Goal: Information Seeking & Learning: Learn about a topic

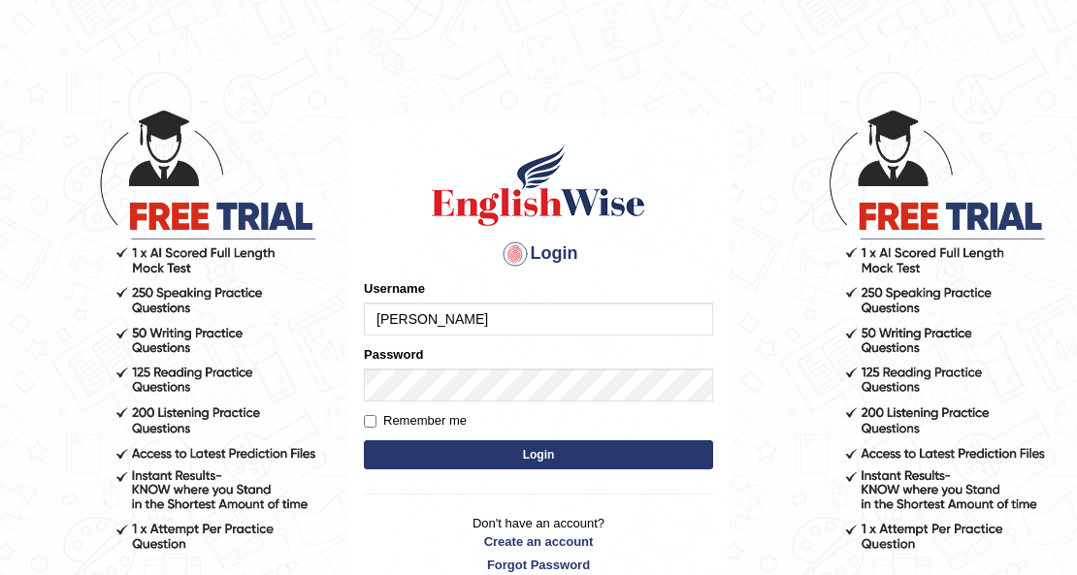
type input "[PERSON_NAME]"
click at [473, 448] on button "Login" at bounding box center [538, 454] width 349 height 29
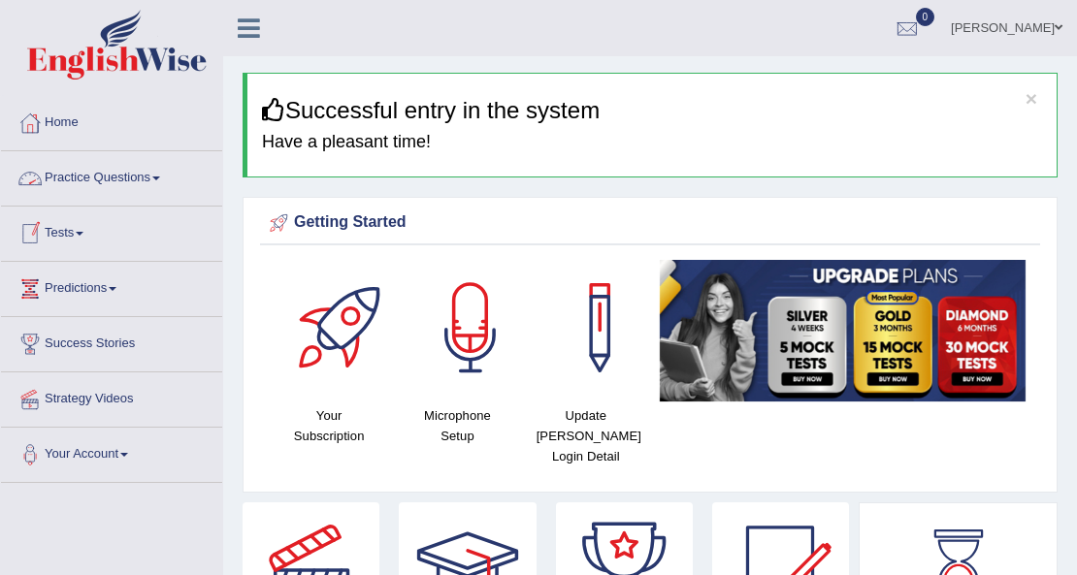
click at [159, 178] on span at bounding box center [156, 179] width 8 height 4
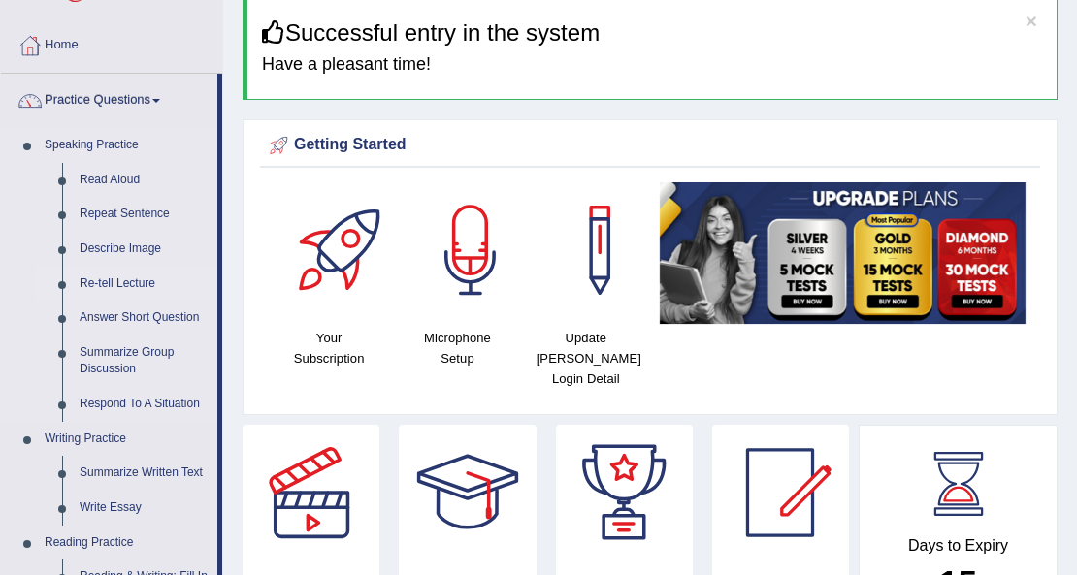
scroll to position [258, 0]
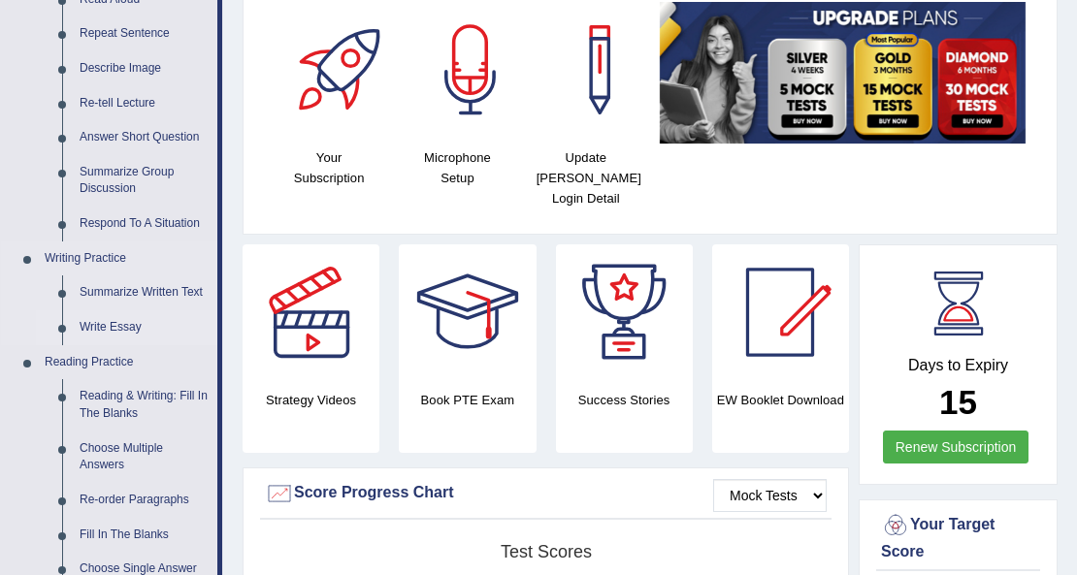
click at [115, 330] on link "Write Essay" at bounding box center [144, 327] width 146 height 35
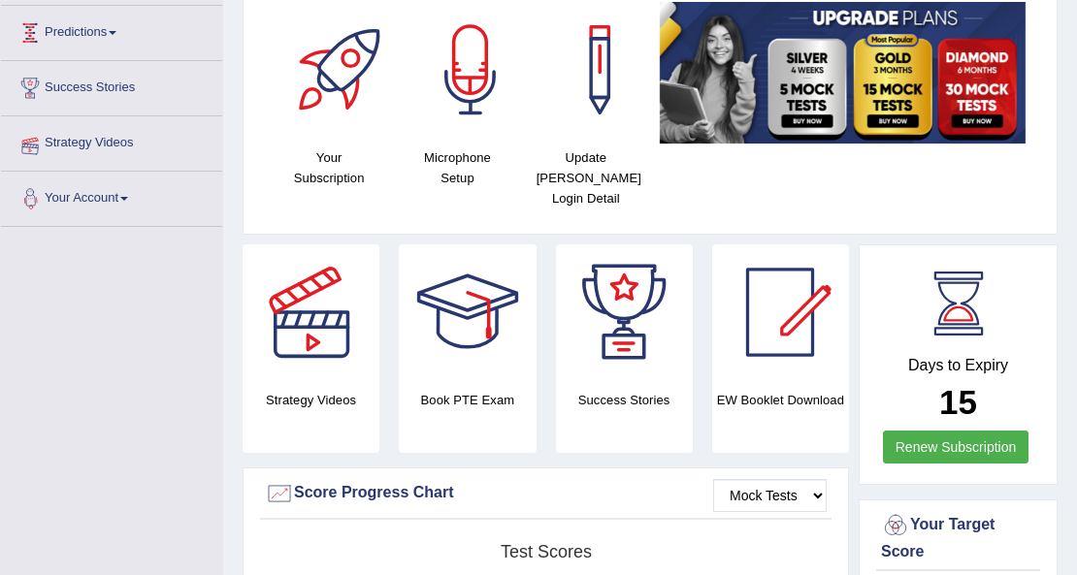
scroll to position [272, 0]
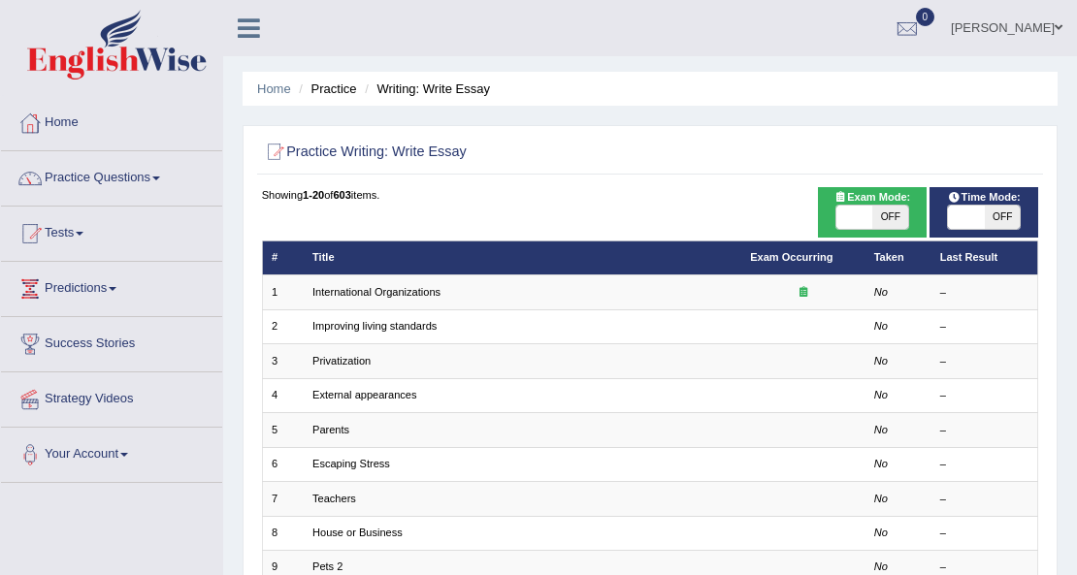
click at [868, 220] on span at bounding box center [854, 217] width 36 height 23
checkbox input "true"
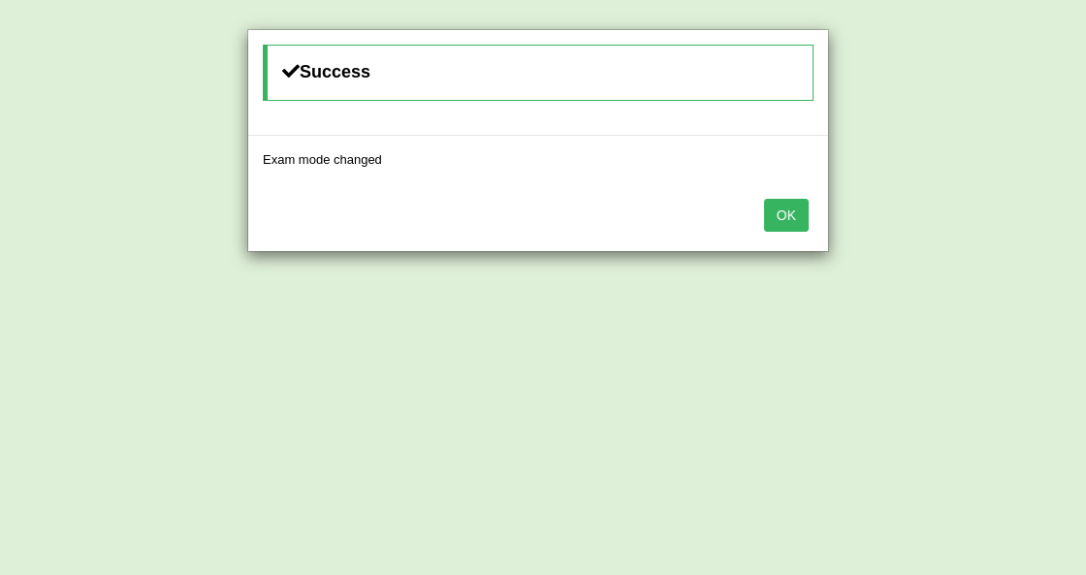
click at [799, 222] on button "OK" at bounding box center [786, 215] width 45 height 33
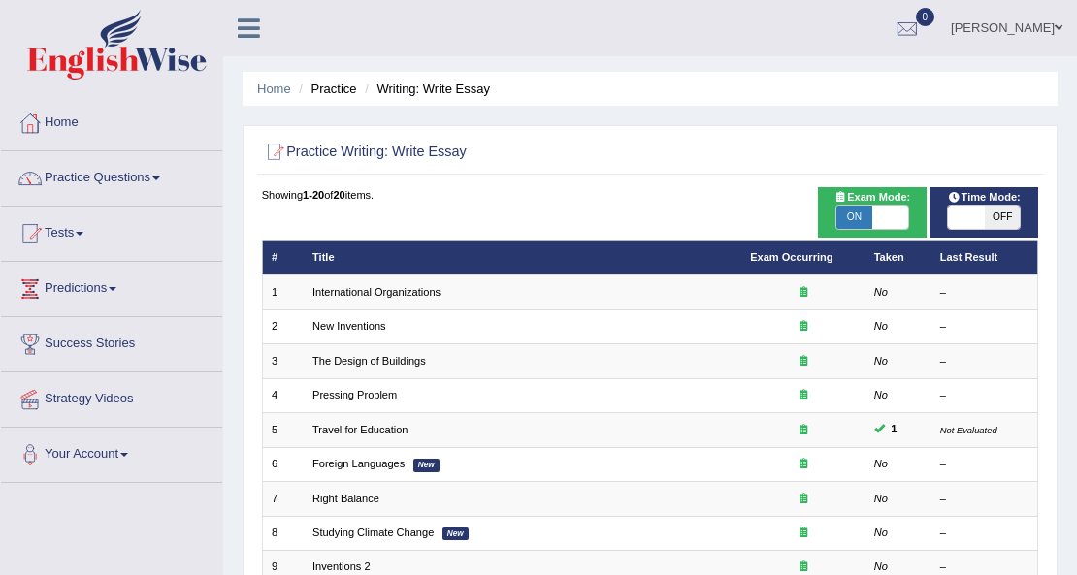
click at [982, 219] on span at bounding box center [966, 217] width 36 height 23
checkbox input "true"
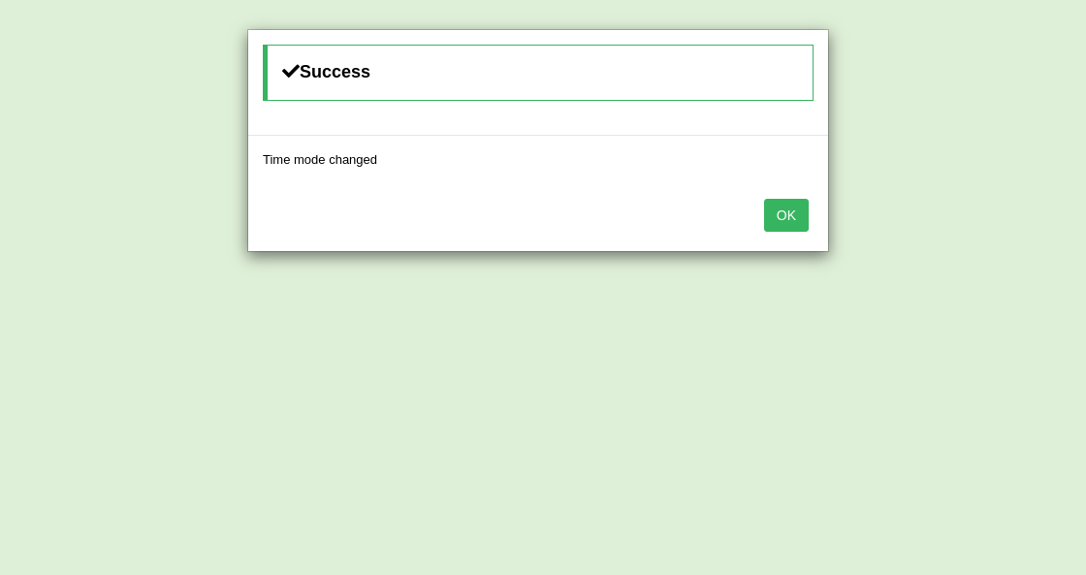
click at [795, 223] on button "OK" at bounding box center [786, 215] width 45 height 33
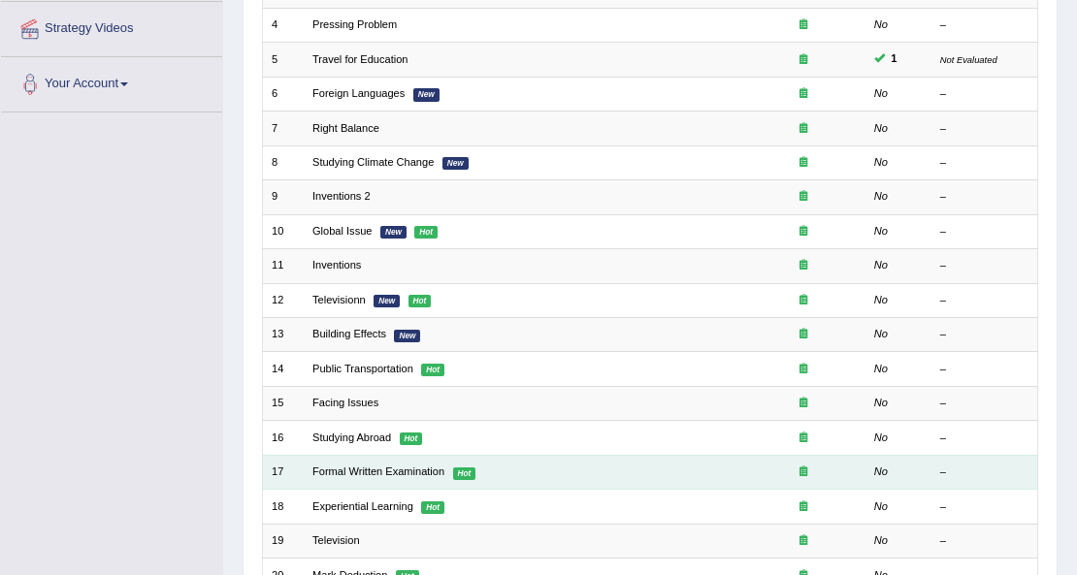
scroll to position [215, 0]
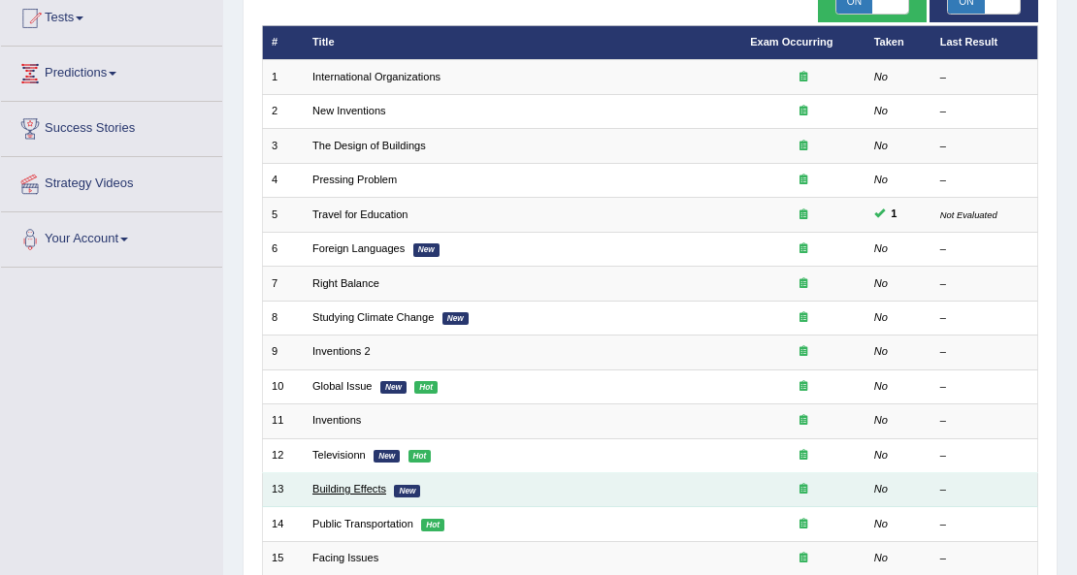
click at [334, 483] on link "Building Effects" at bounding box center [349, 489] width 74 height 12
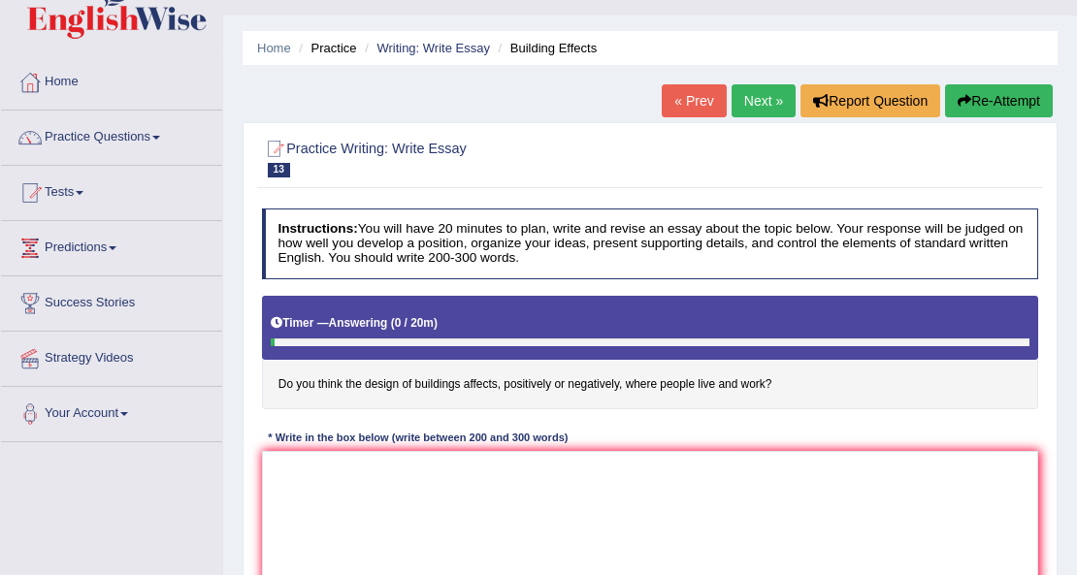
scroll to position [64, 0]
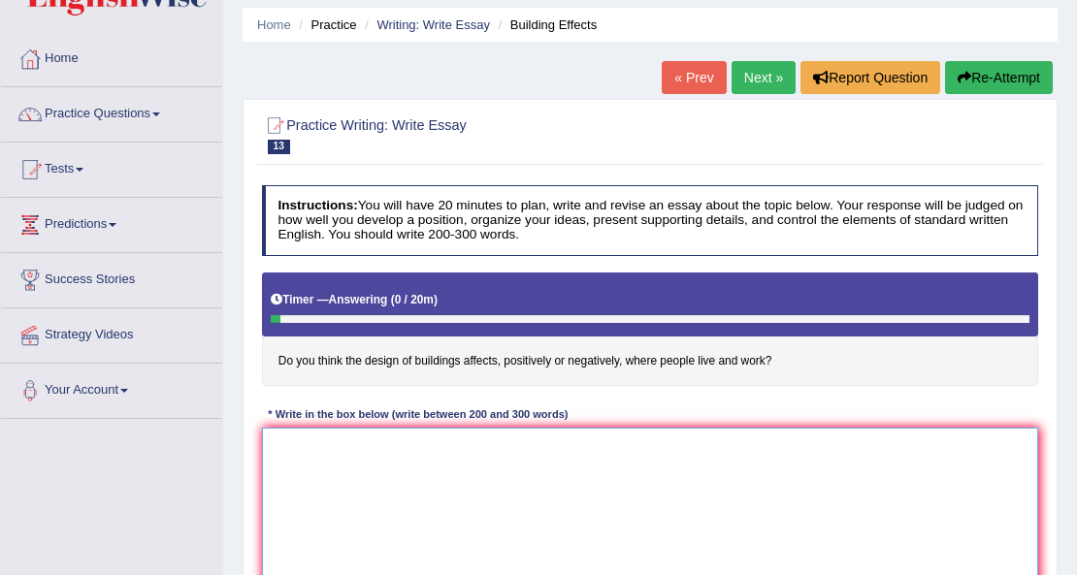
click at [444, 470] on textarea at bounding box center [650, 508] width 777 height 160
click at [573, 446] on textarea "The most important trends today's world incases how the dsing of buildings affe…" at bounding box center [650, 508] width 777 height 160
click at [720, 448] on textarea "The most important trends today's world incases how the desing of buildings aff…" at bounding box center [650, 508] width 777 height 160
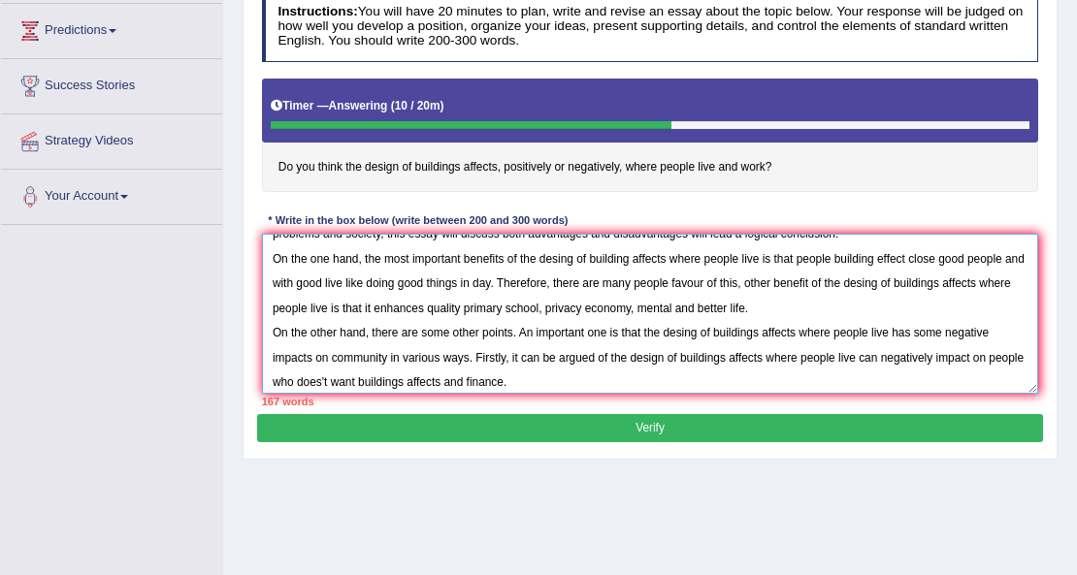
scroll to position [76, 0]
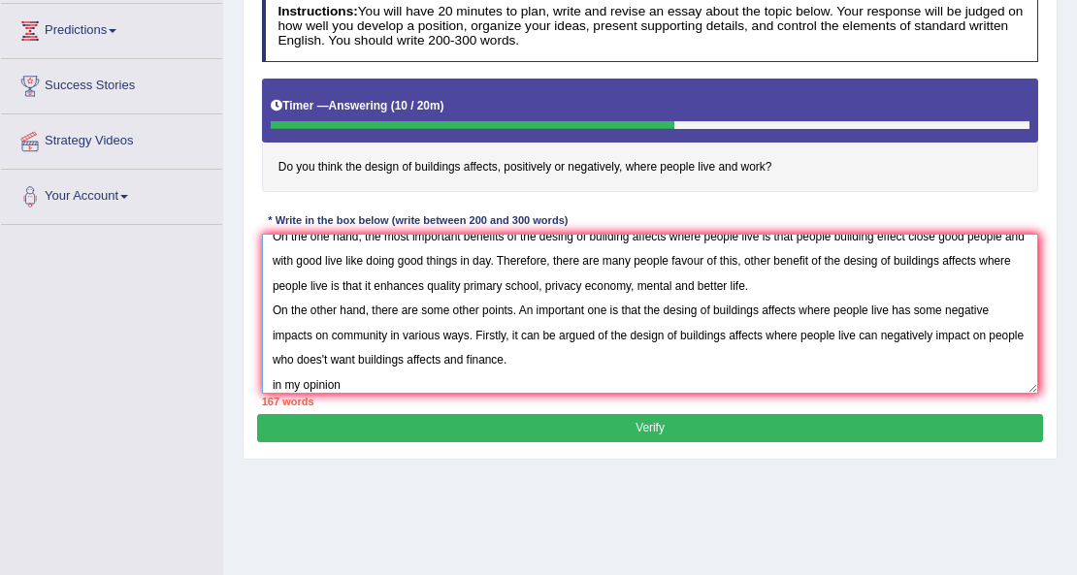
click at [360, 287] on textarea "The most important trends today's world incases how the desing of buildings aff…" at bounding box center [650, 314] width 777 height 160
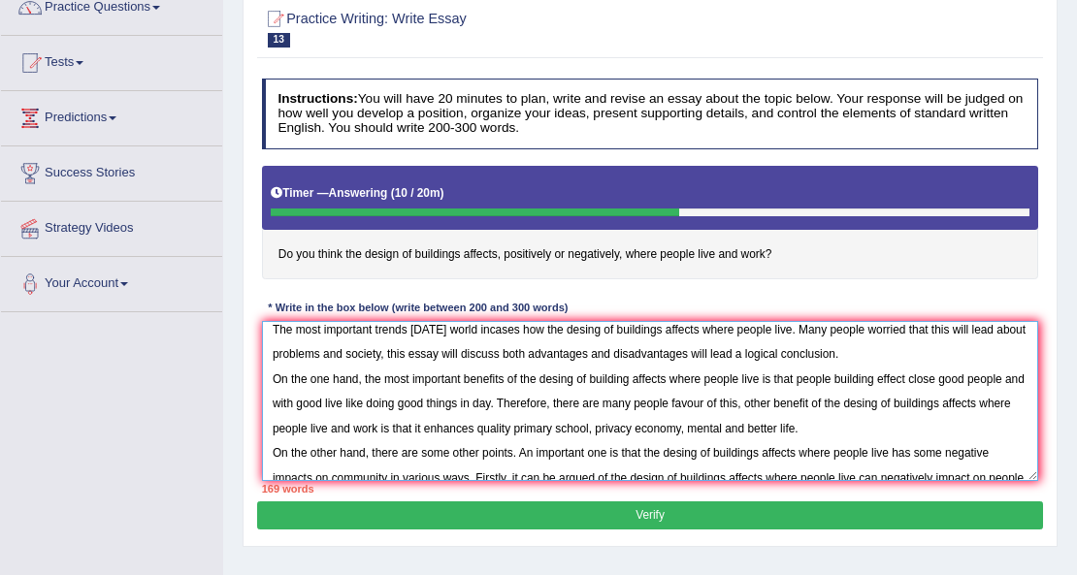
scroll to position [194, 0]
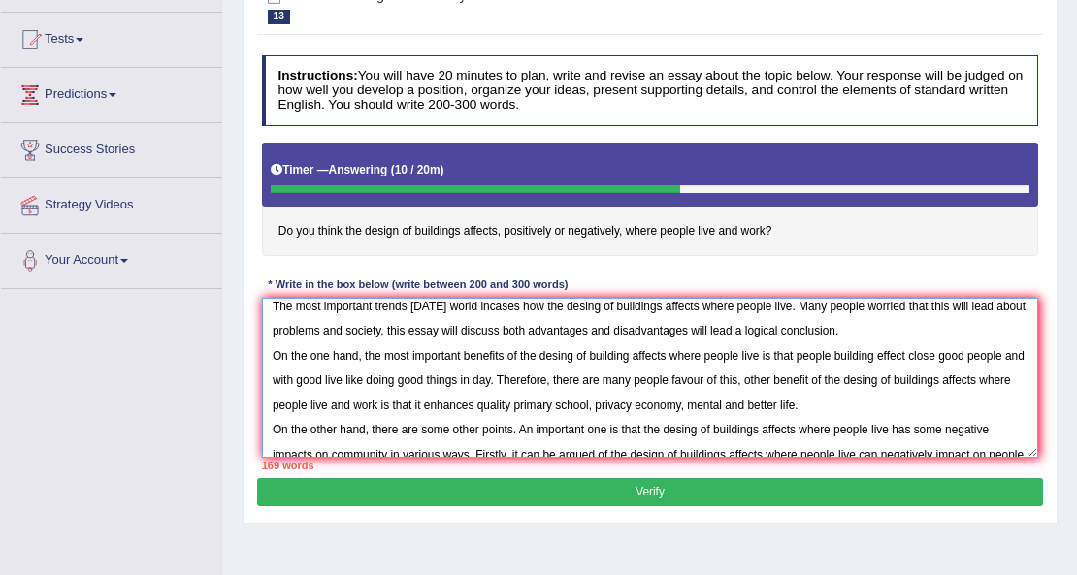
click at [788, 304] on textarea "The most important trends today's world incases how the desing of buildings aff…" at bounding box center [650, 378] width 777 height 160
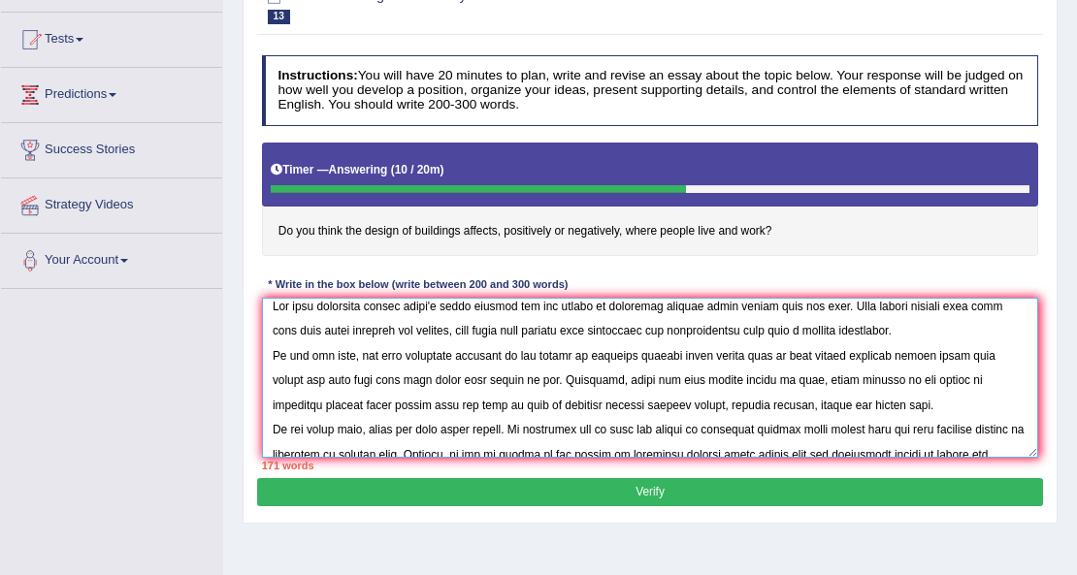
click at [760, 352] on textarea at bounding box center [650, 378] width 777 height 160
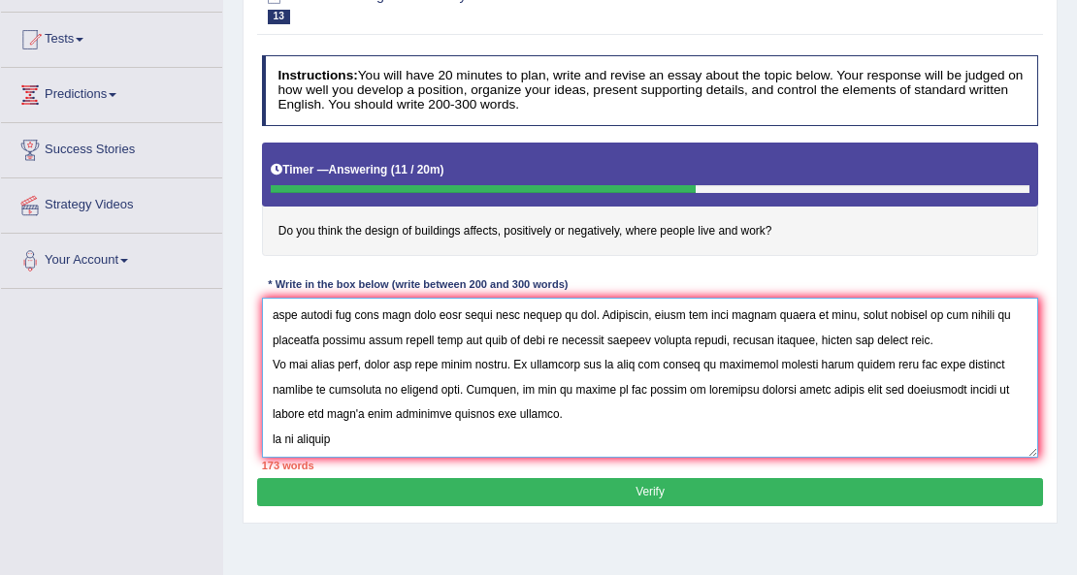
click at [450, 441] on textarea at bounding box center [650, 378] width 777 height 160
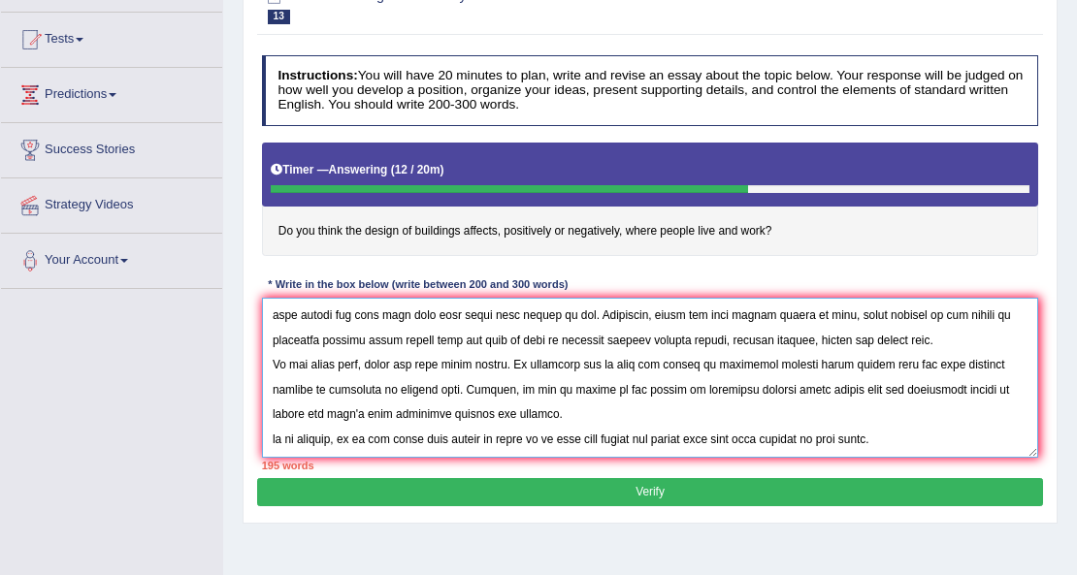
scroll to position [104, 0]
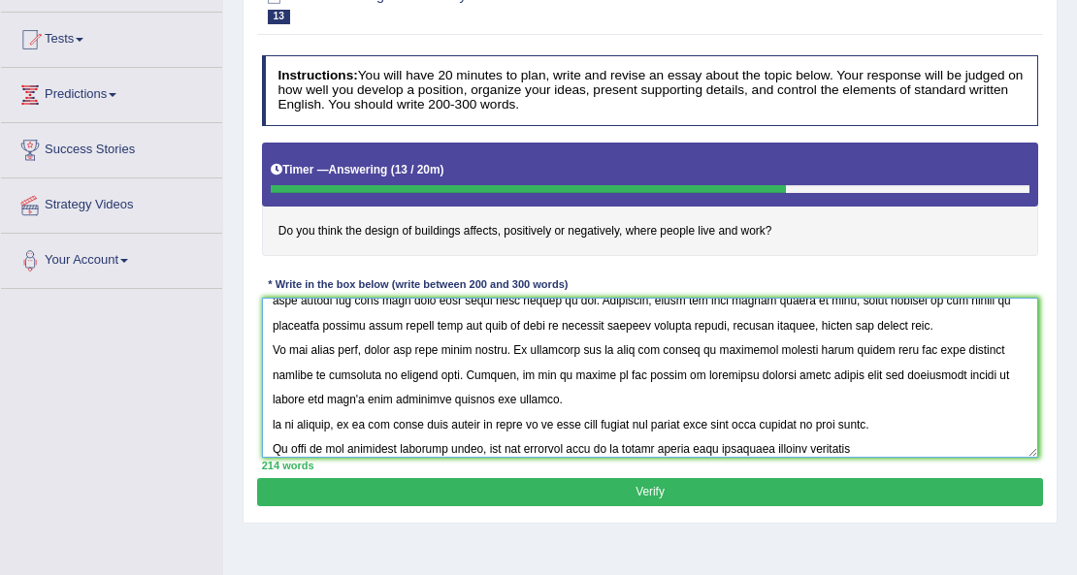
click at [900, 450] on textarea at bounding box center [650, 378] width 777 height 160
click at [858, 374] on textarea at bounding box center [650, 378] width 777 height 160
click at [904, 446] on textarea at bounding box center [650, 378] width 777 height 160
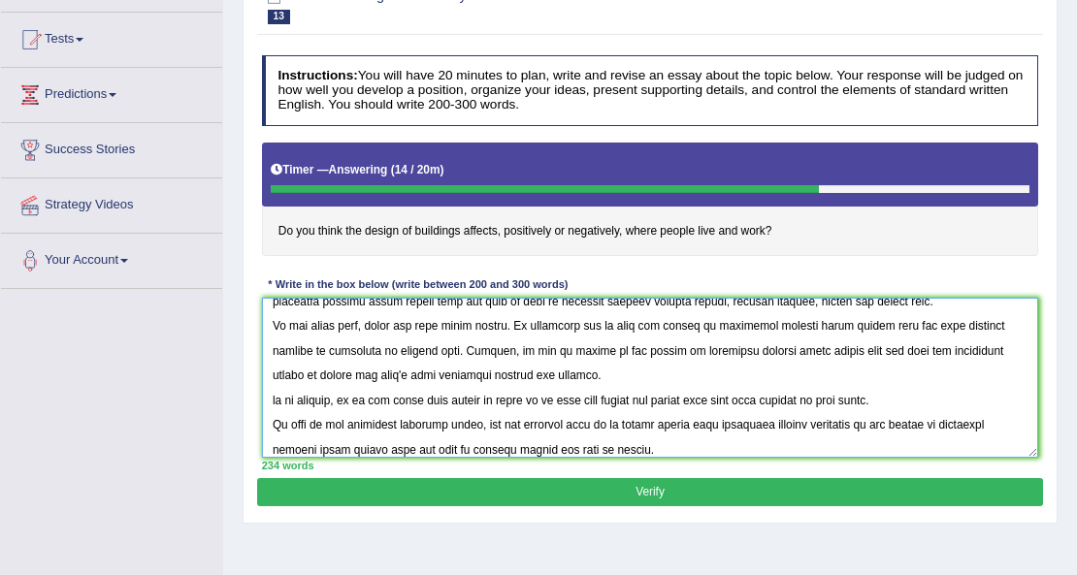
click at [501, 449] on textarea at bounding box center [650, 378] width 777 height 160
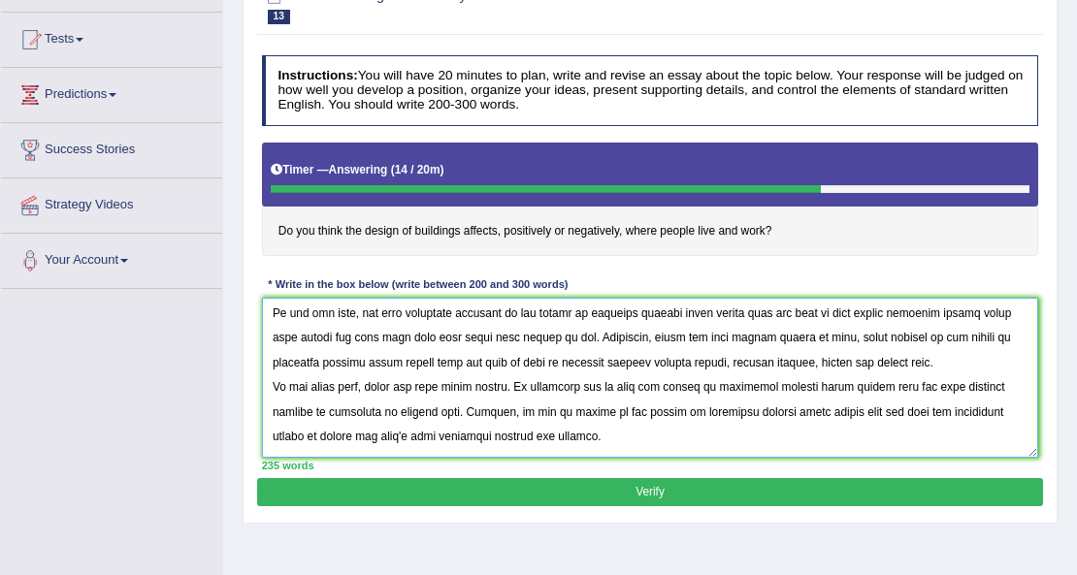
scroll to position [0, 0]
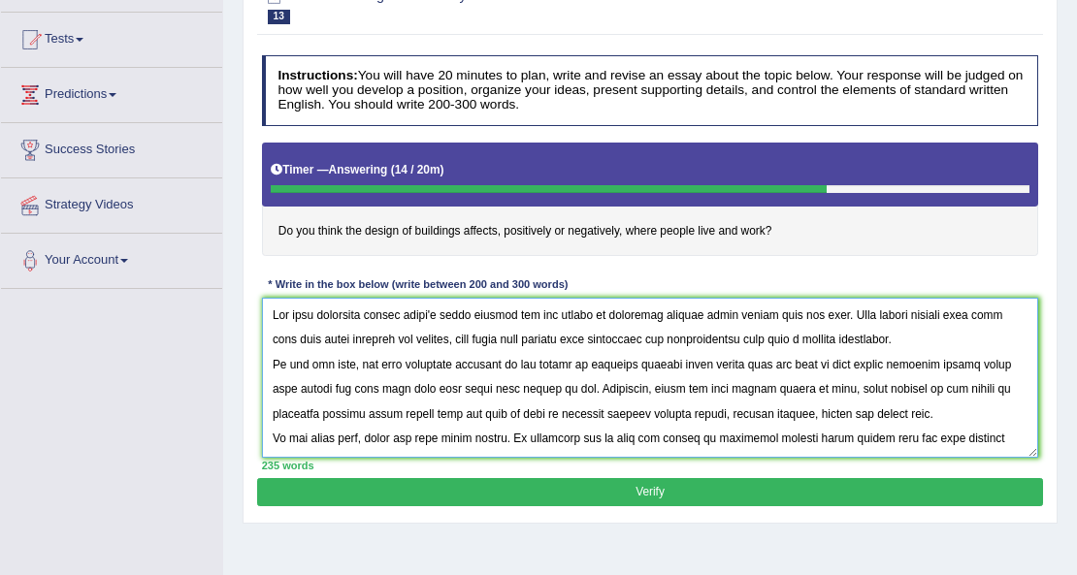
click at [497, 317] on textarea at bounding box center [650, 378] width 777 height 160
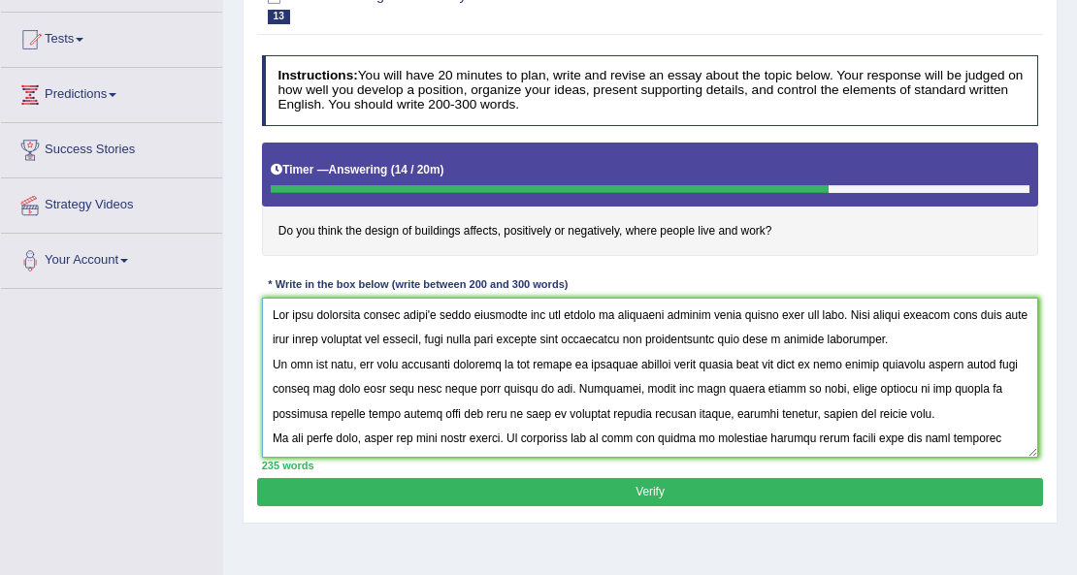
click at [530, 316] on textarea at bounding box center [650, 378] width 777 height 160
click at [382, 385] on textarea at bounding box center [650, 378] width 777 height 160
click at [454, 392] on textarea at bounding box center [650, 378] width 777 height 160
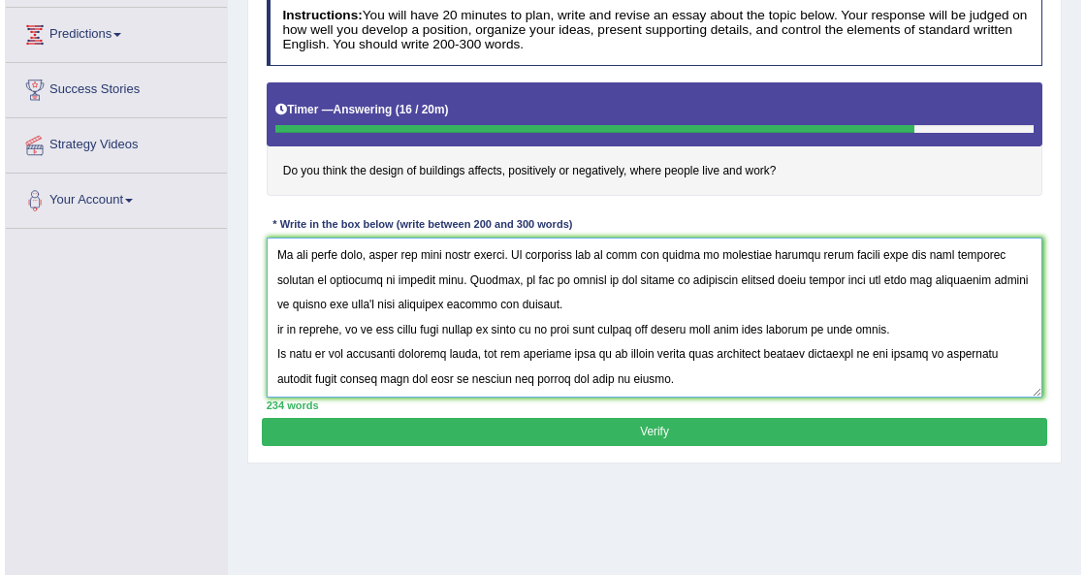
scroll to position [258, 0]
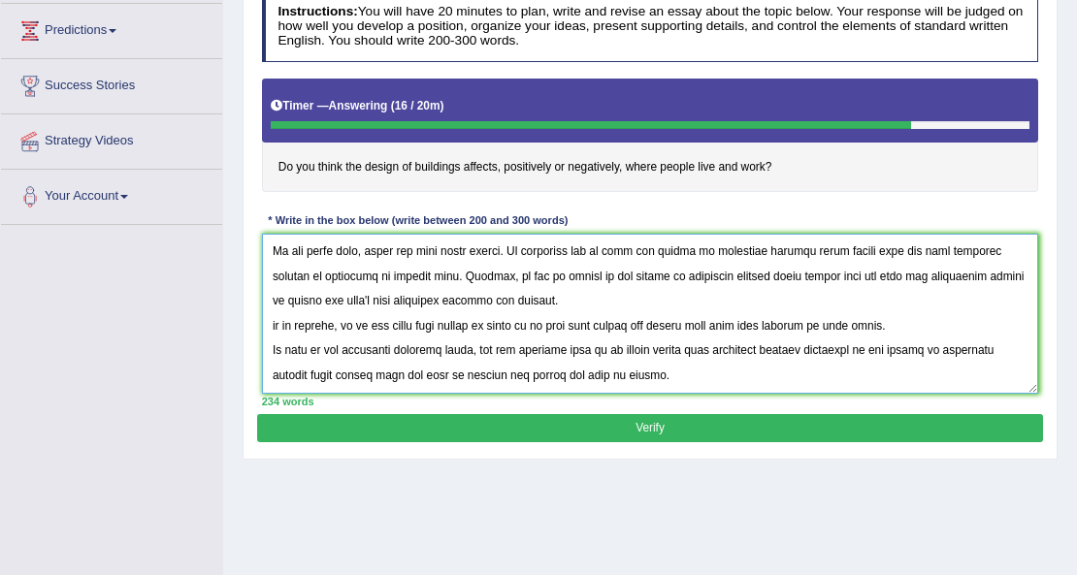
type textarea "The most important trends today's world increase how the desing of buildings af…"
click at [743, 421] on button "Verify" at bounding box center [649, 428] width 785 height 28
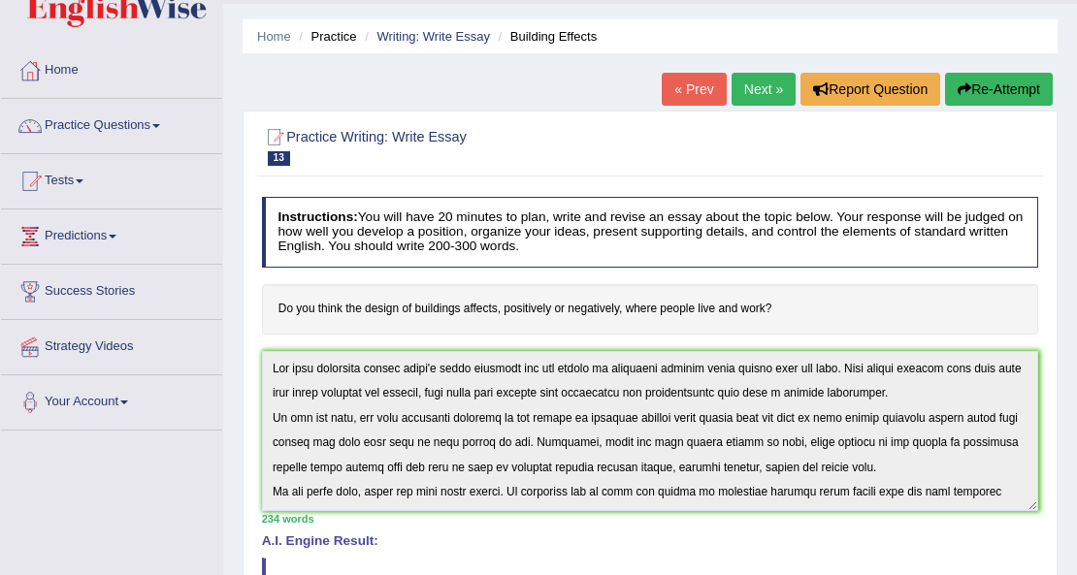
scroll to position [0, 0]
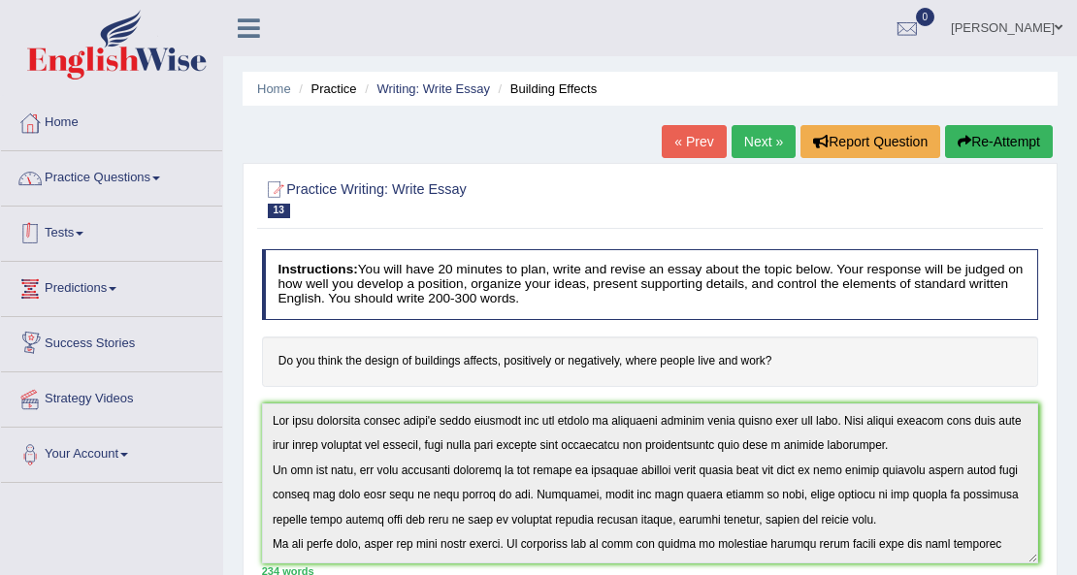
click at [124, 192] on link "Practice Questions" at bounding box center [111, 175] width 221 height 49
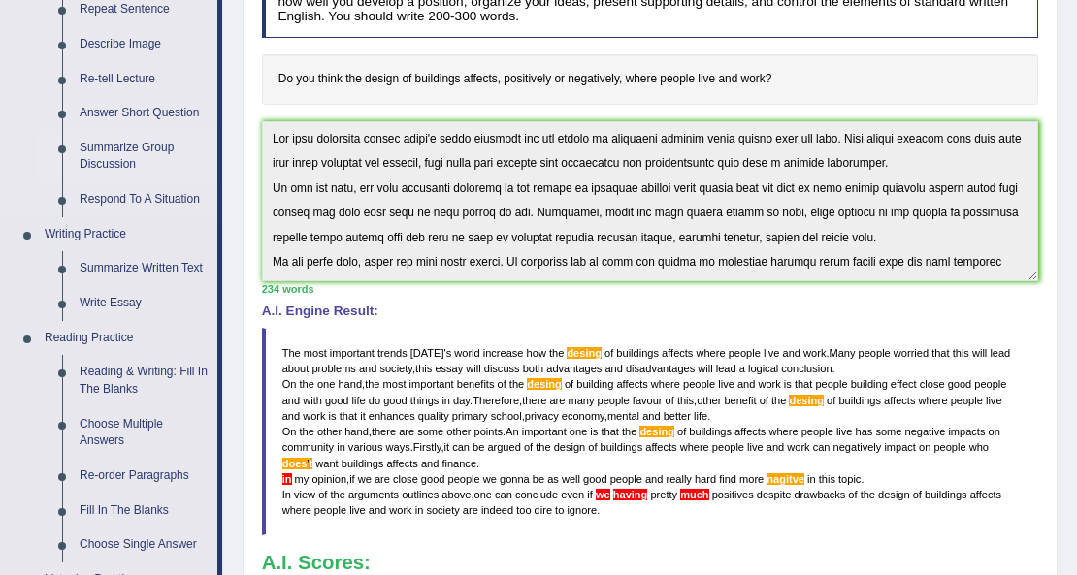
scroll to position [323, 0]
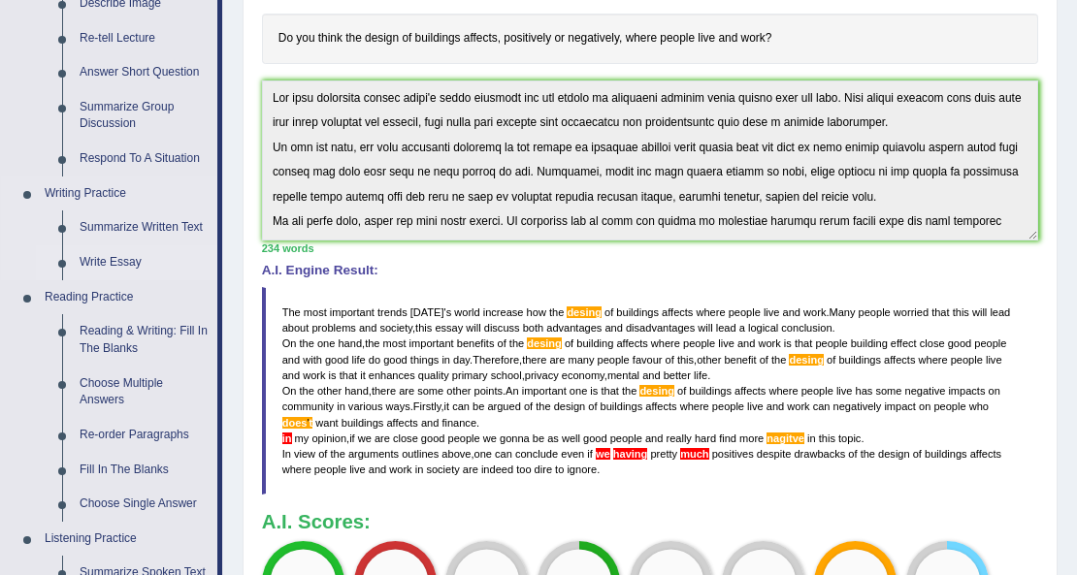
click at [131, 259] on link "Write Essay" at bounding box center [144, 262] width 146 height 35
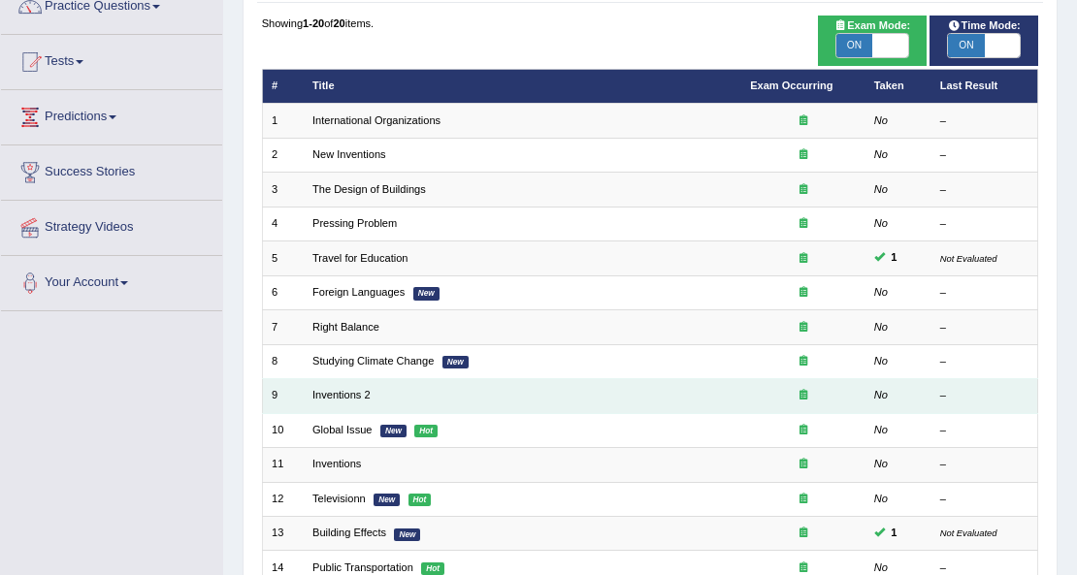
scroll to position [150, 0]
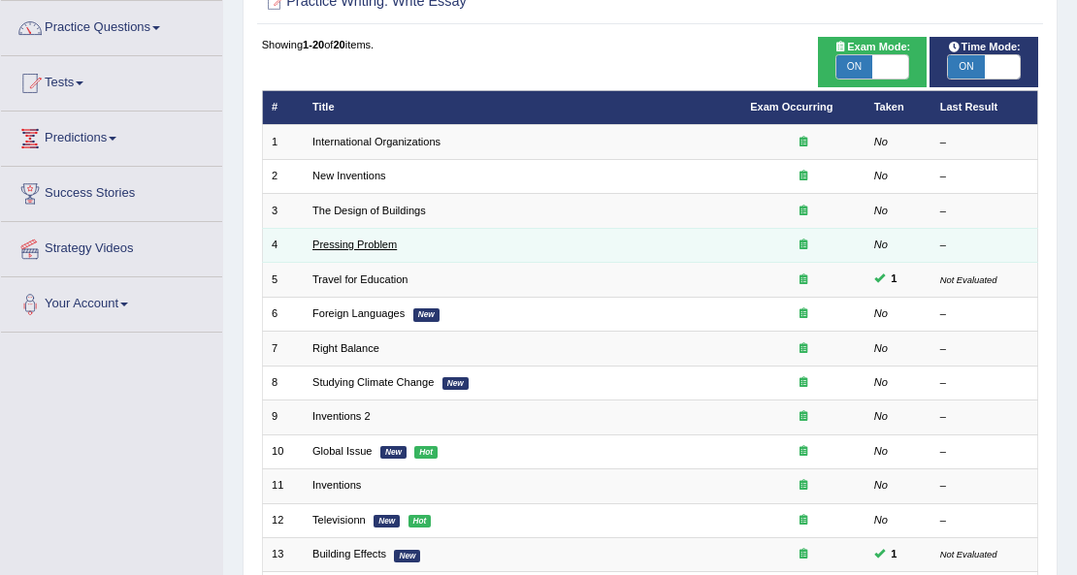
click at [365, 246] on link "Pressing Problem" at bounding box center [354, 245] width 84 height 12
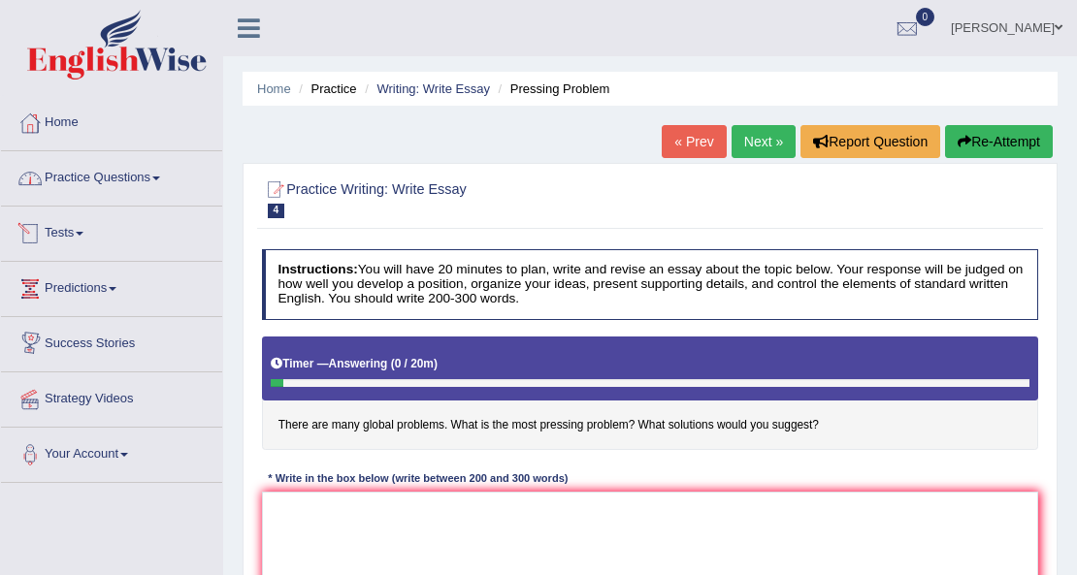
click at [148, 175] on link "Practice Questions" at bounding box center [111, 175] width 221 height 49
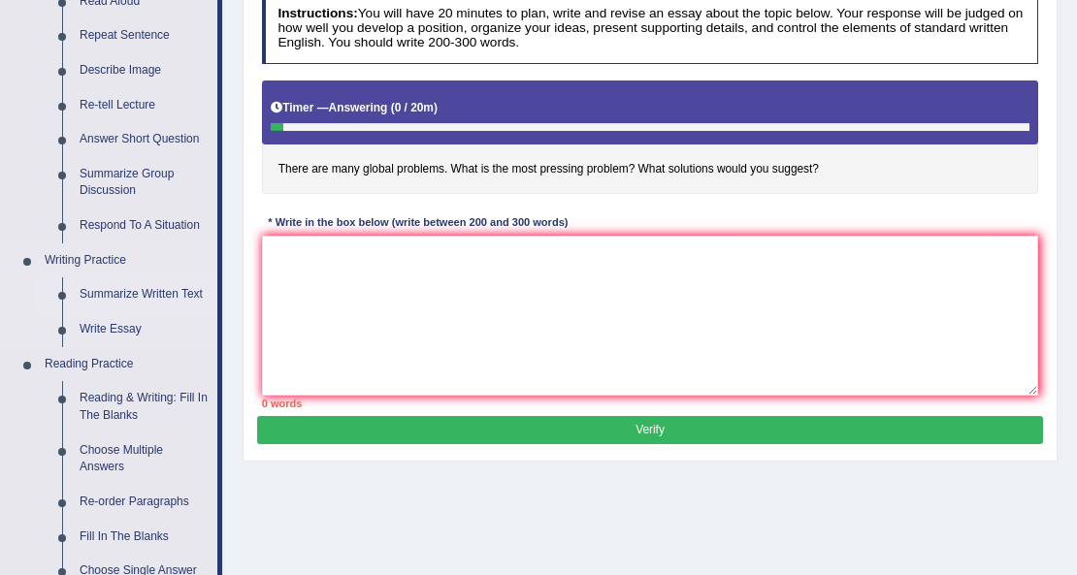
scroll to position [258, 0]
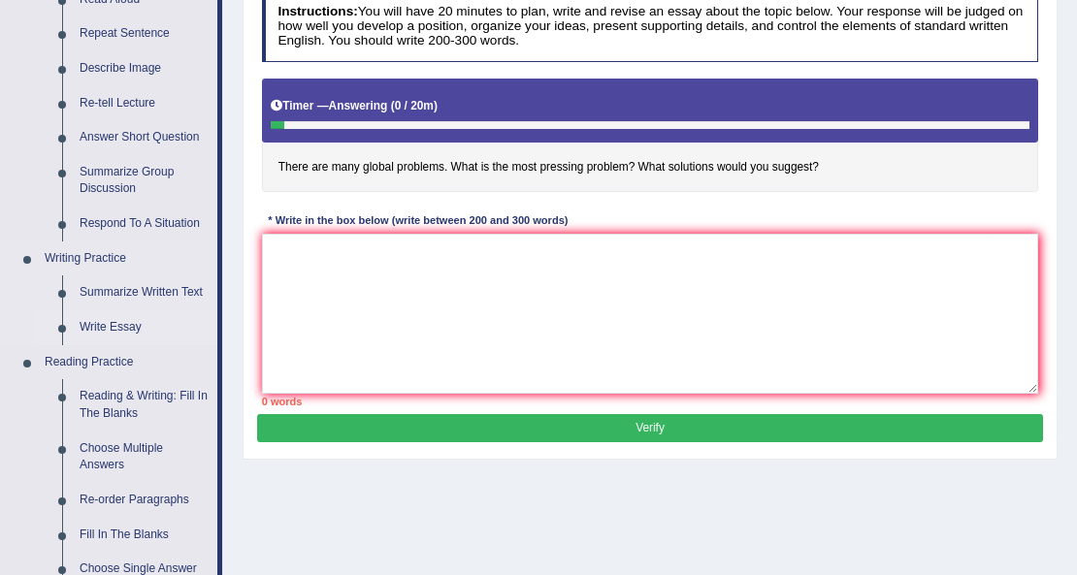
click at [125, 321] on link "Write Essay" at bounding box center [144, 327] width 146 height 35
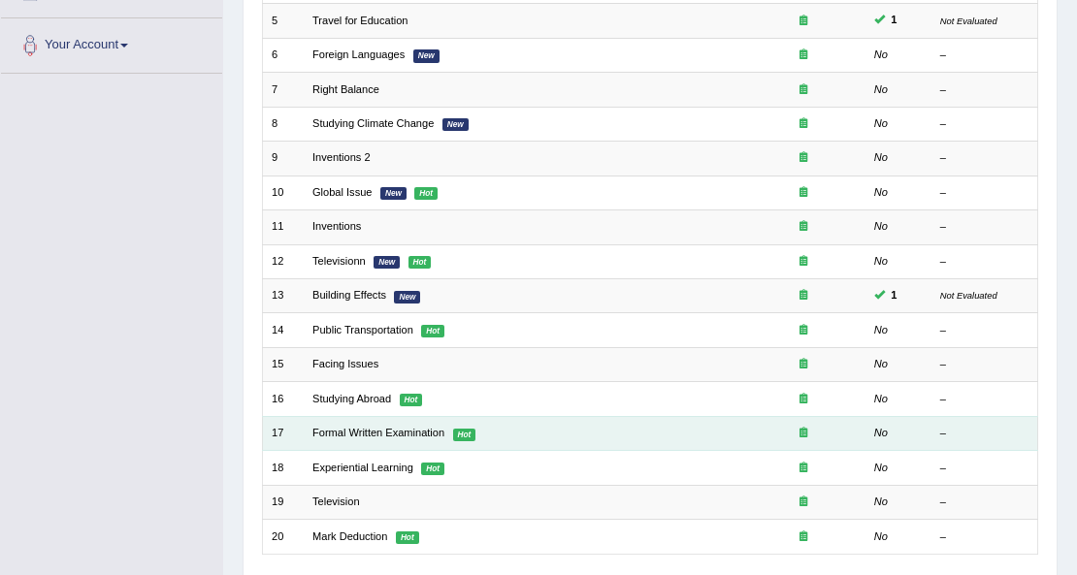
scroll to position [409, 0]
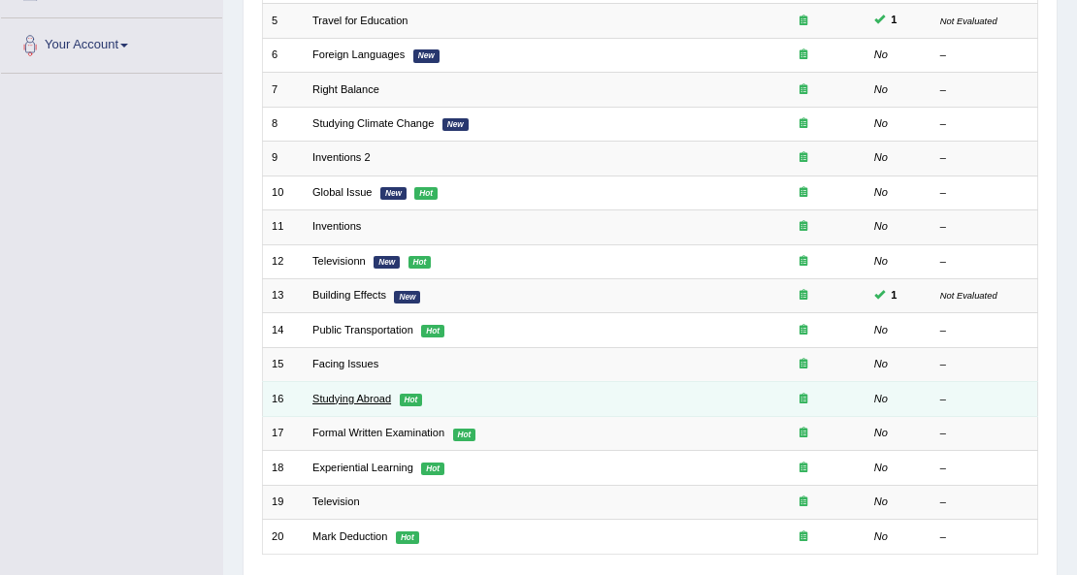
click at [358, 393] on link "Studying Abroad" at bounding box center [351, 399] width 79 height 12
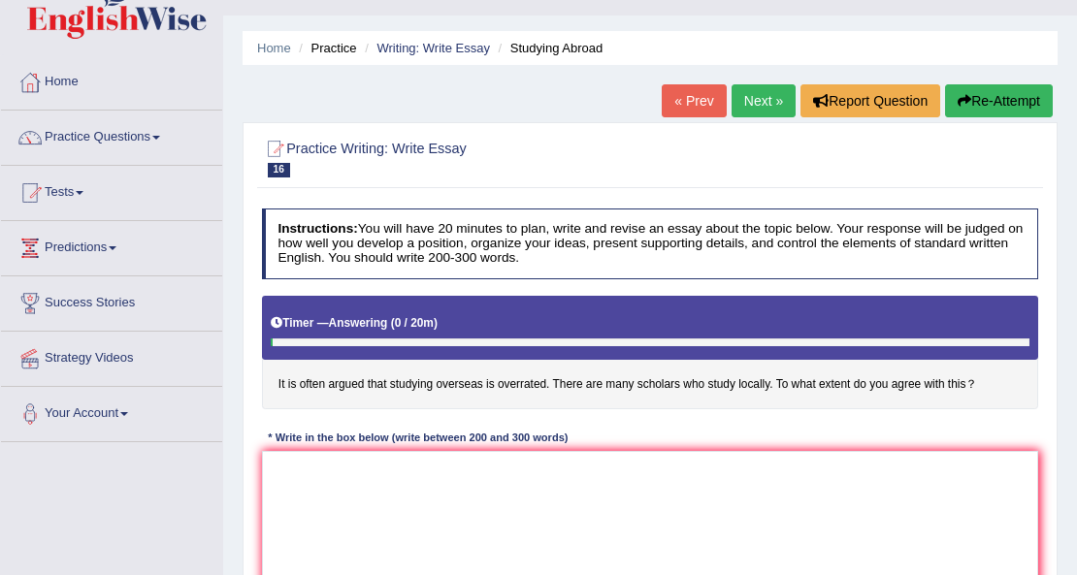
scroll to position [64, 0]
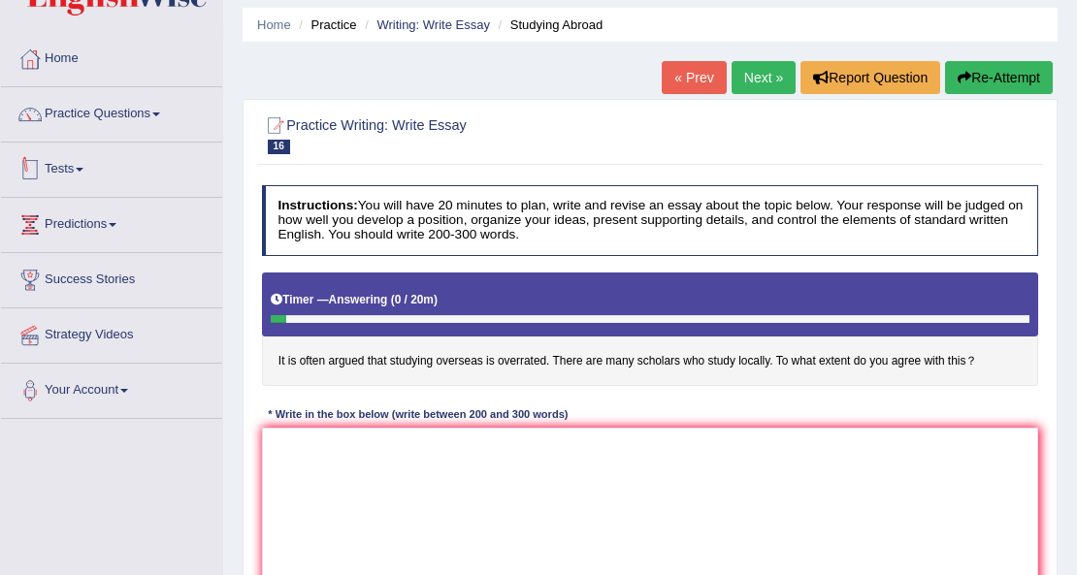
click at [126, 126] on link "Practice Questions" at bounding box center [111, 111] width 221 height 49
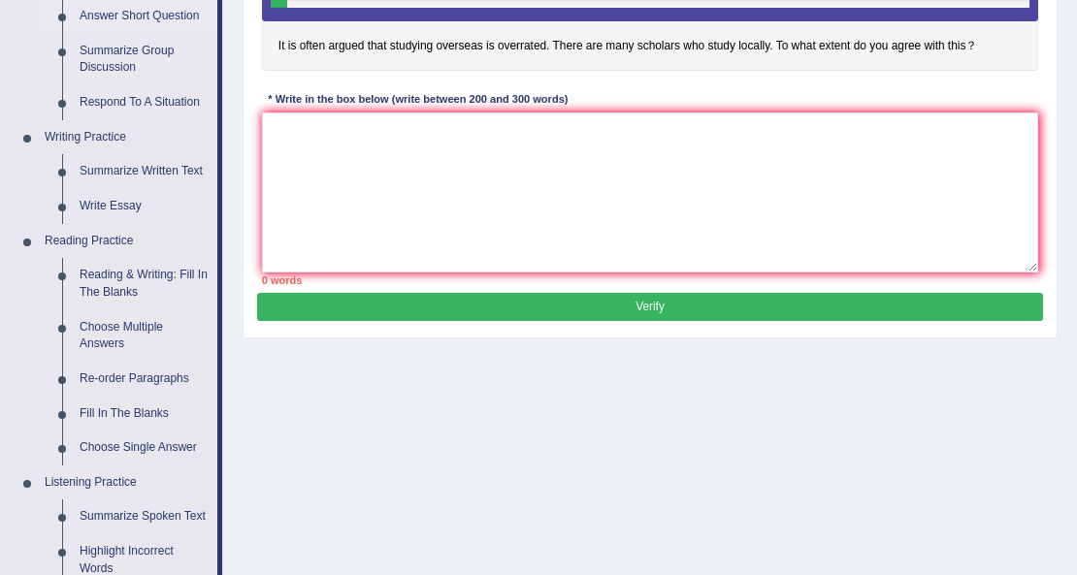
scroll to position [388, 0]
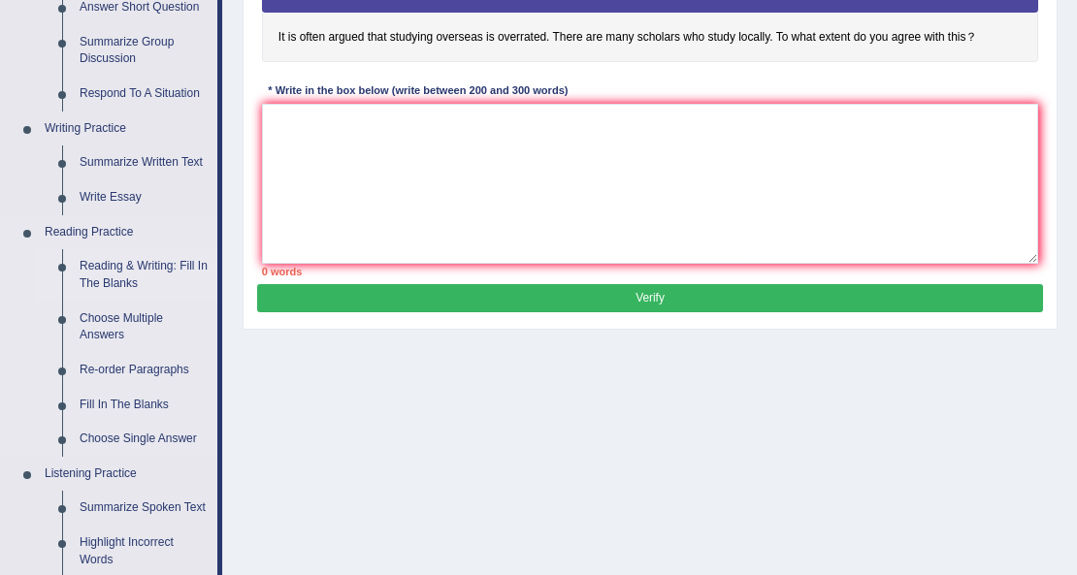
click at [112, 279] on link "Reading & Writing: Fill In The Blanks" at bounding box center [144, 274] width 146 height 51
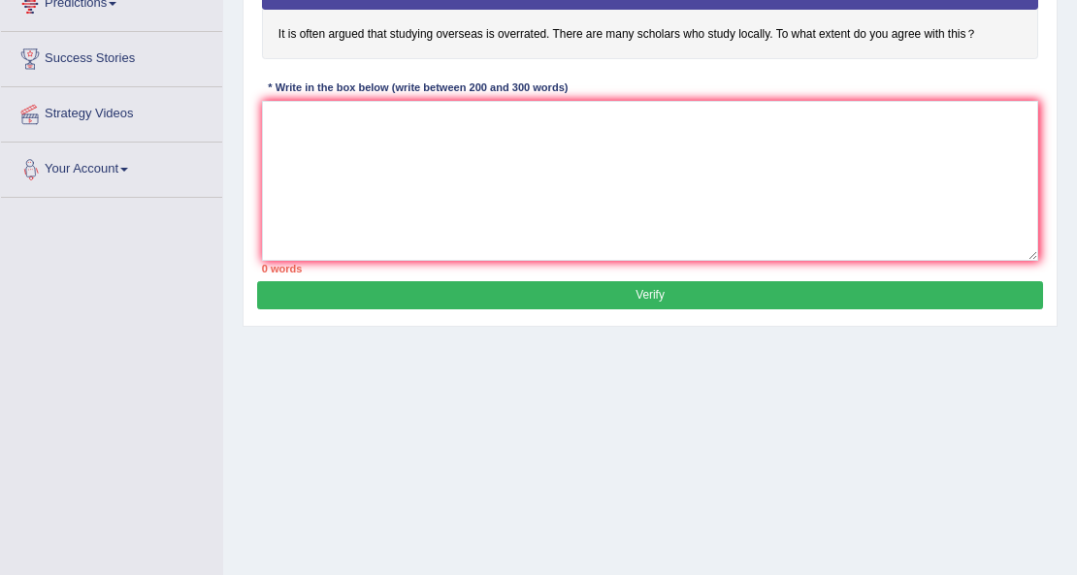
scroll to position [443, 0]
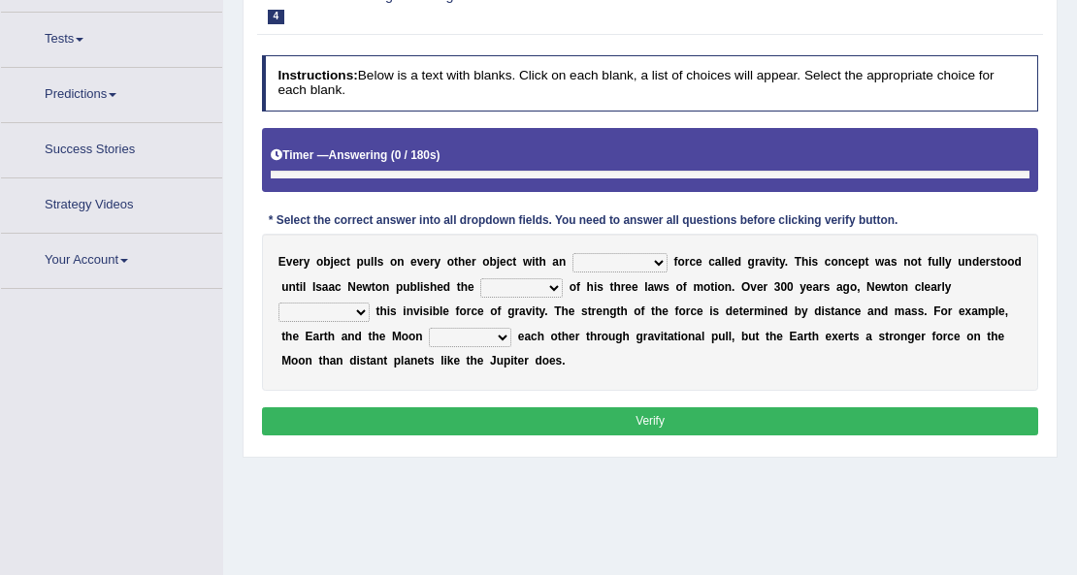
scroll to position [219, 0]
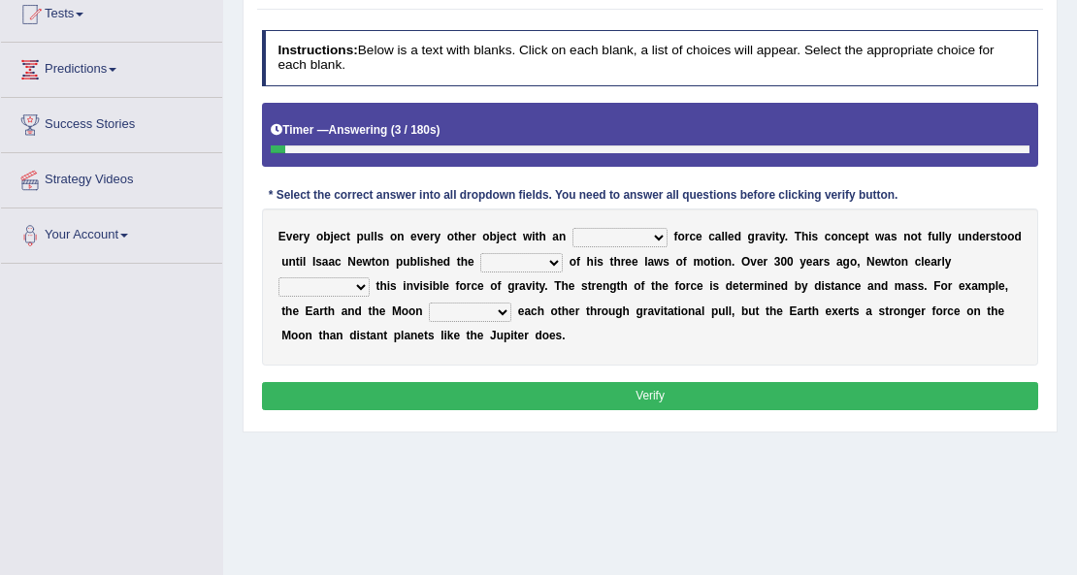
click at [651, 238] on select "invisible unknown unbelievable inconsistent" at bounding box center [619, 237] width 95 height 19
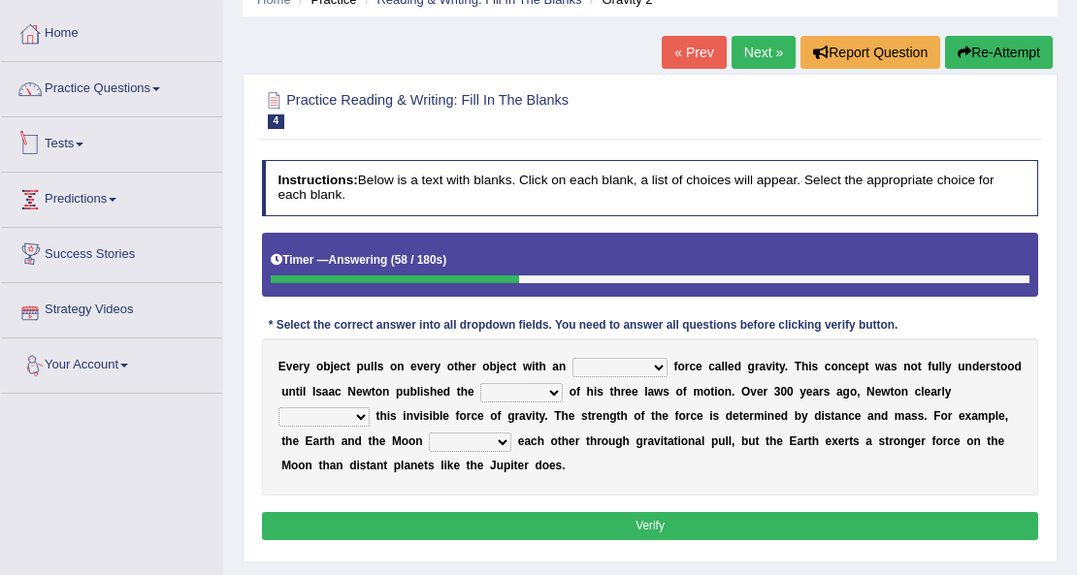
click at [121, 101] on link "Practice Questions" at bounding box center [111, 86] width 221 height 49
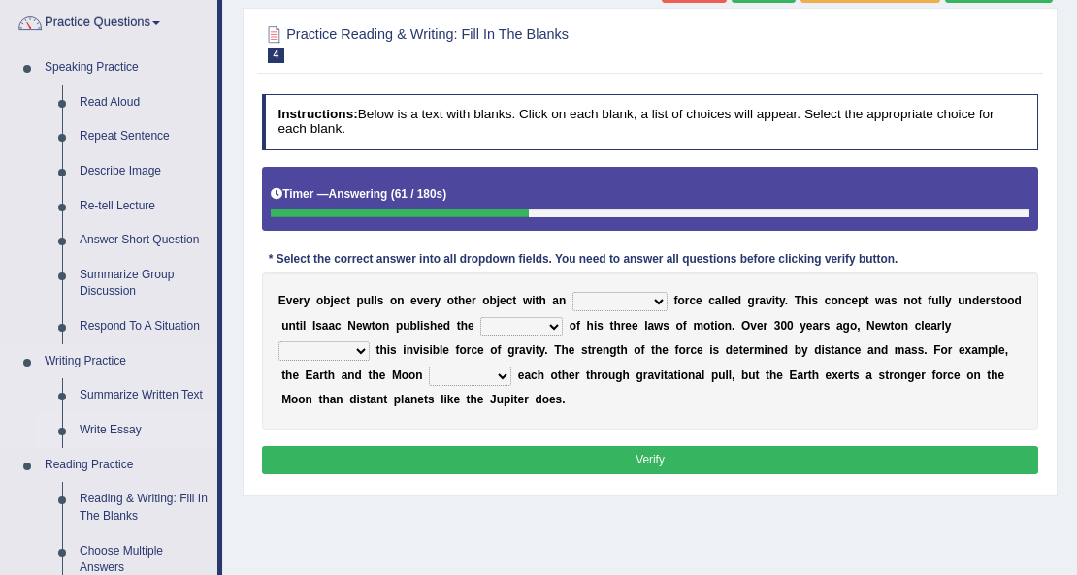
scroll to position [219, 0]
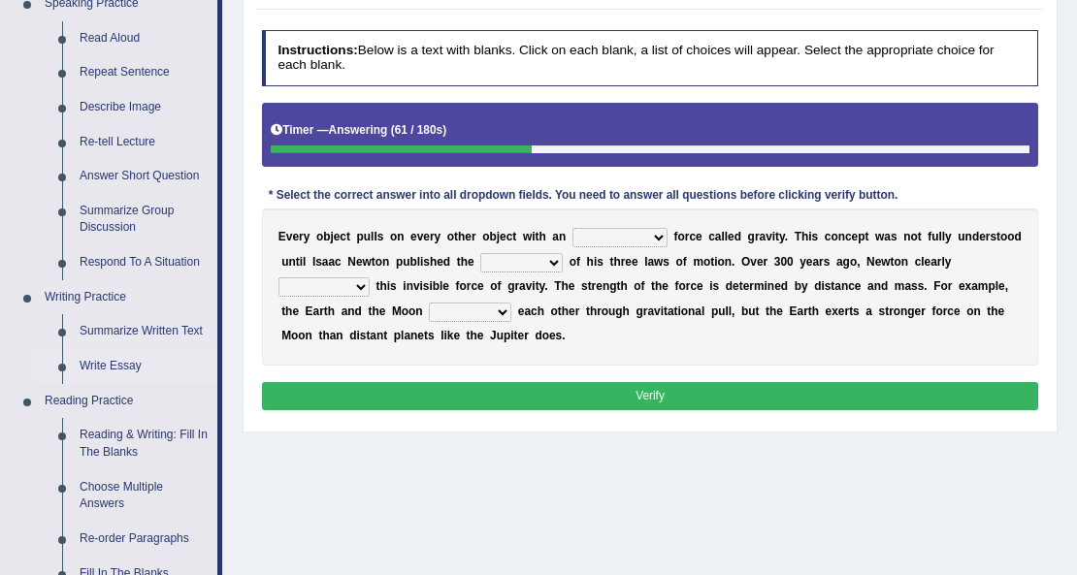
click at [113, 365] on link "Write Essay" at bounding box center [144, 366] width 146 height 35
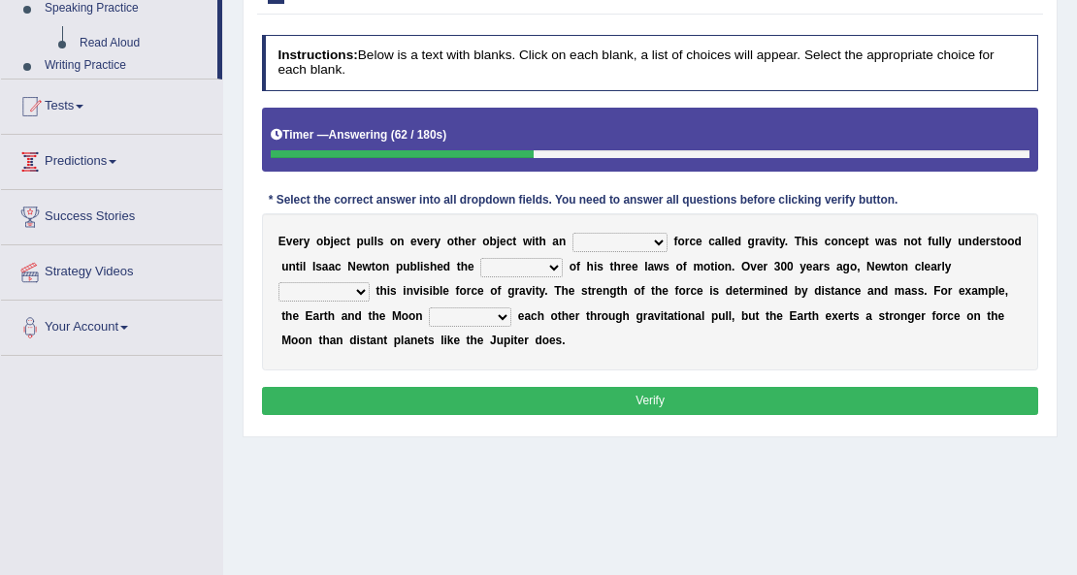
scroll to position [272, 0]
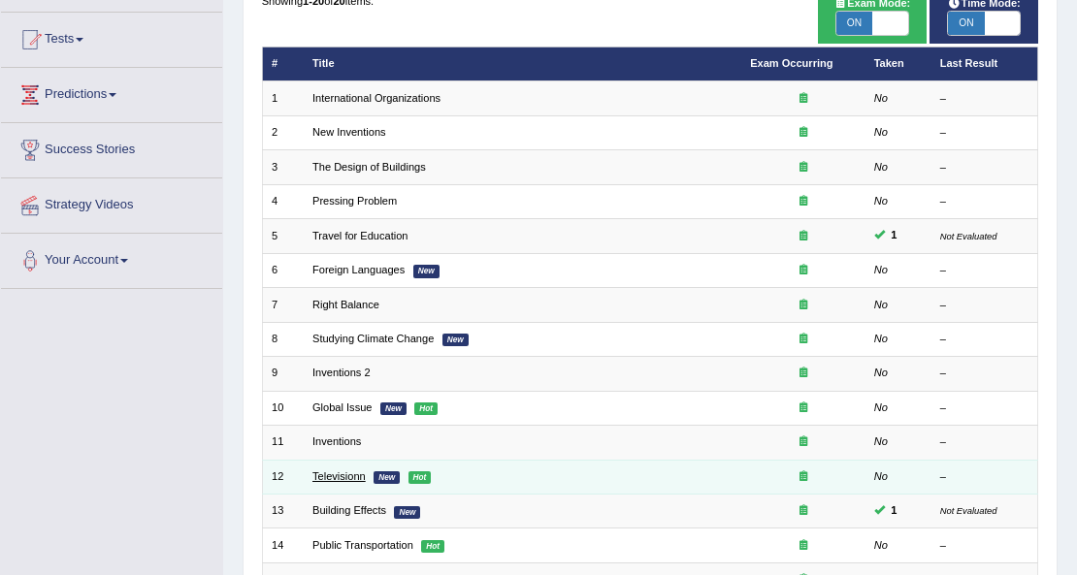
scroll to position [129, 0]
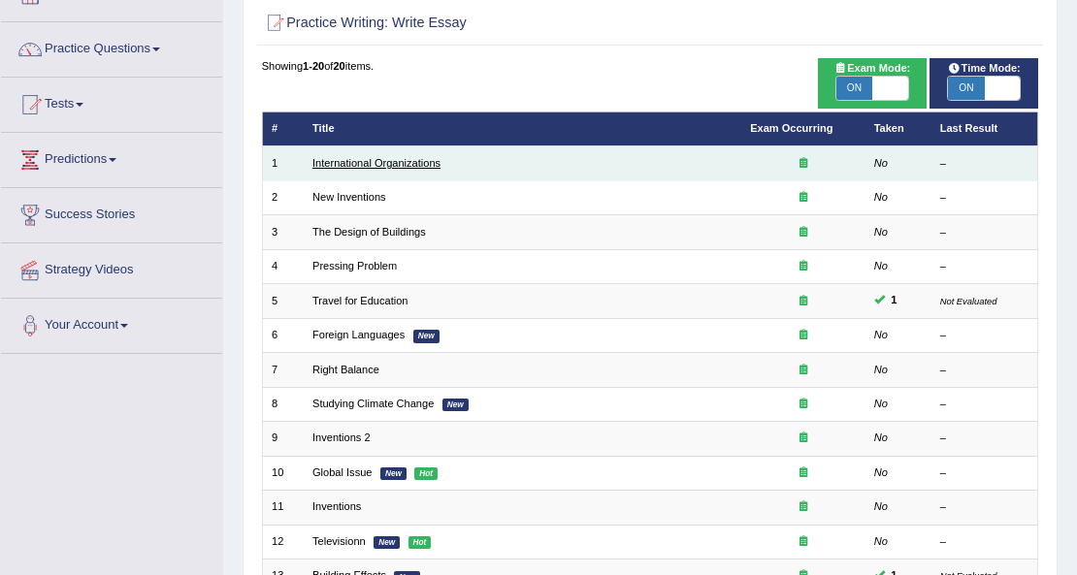
click at [396, 166] on link "International Organizations" at bounding box center [376, 163] width 128 height 12
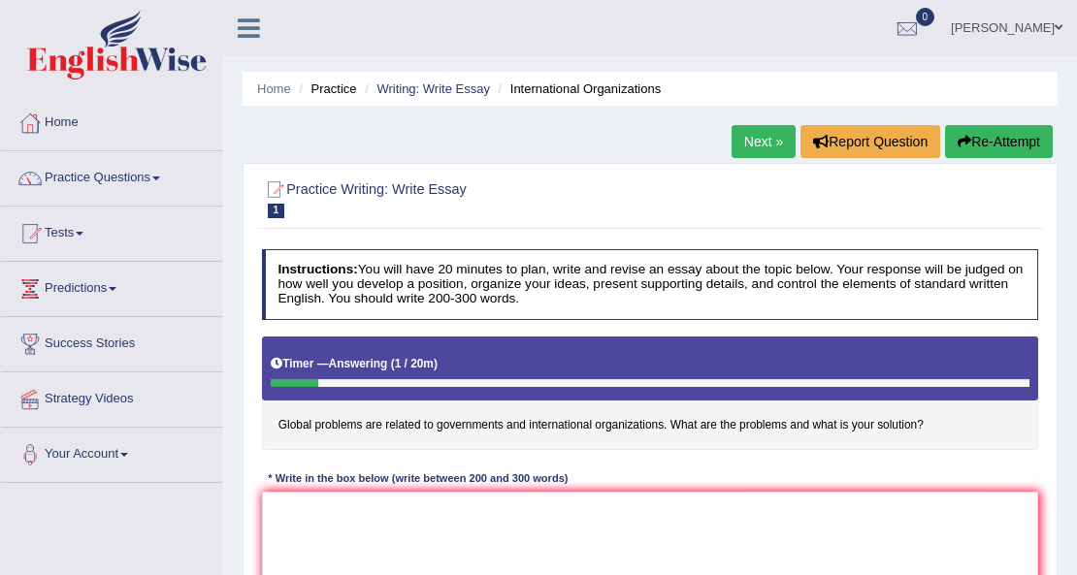
click at [134, 191] on link "Practice Questions" at bounding box center [111, 175] width 221 height 49
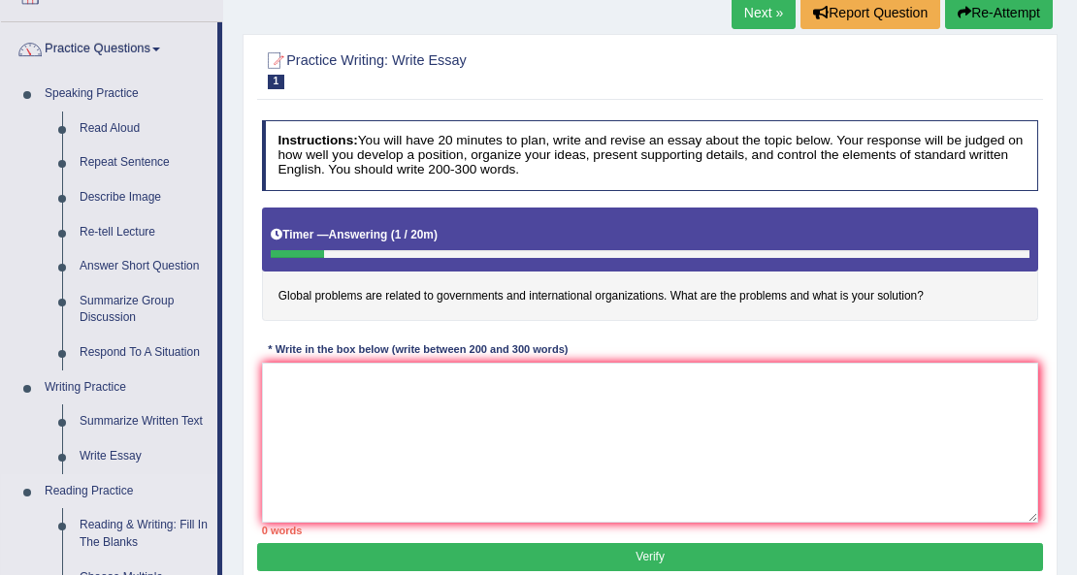
scroll to position [323, 0]
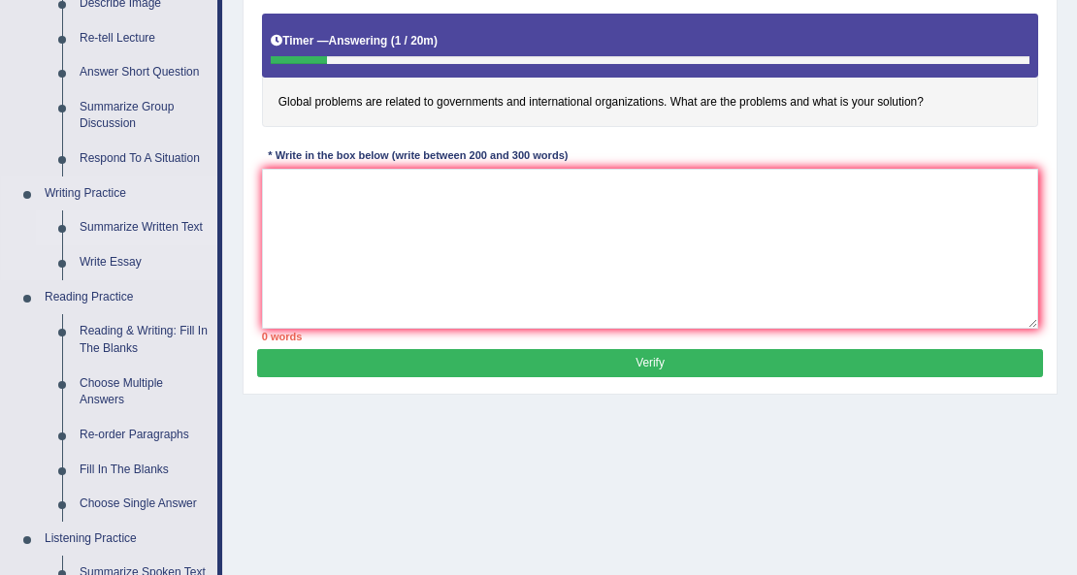
click at [153, 231] on link "Summarize Written Text" at bounding box center [144, 228] width 146 height 35
